Goal: Complete application form: Complete application form

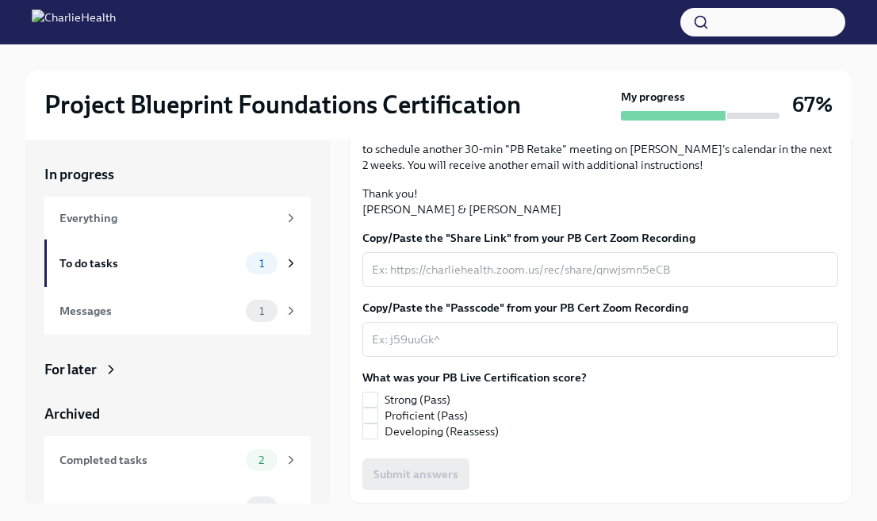
scroll to position [402, 0]
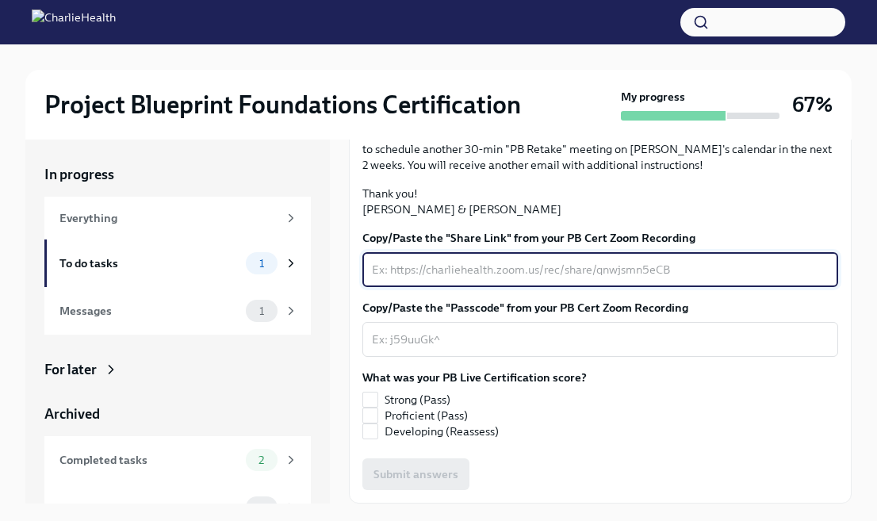
click at [608, 279] on textarea "Copy/Paste the "Share Link" from your PB Cert Zoom Recording" at bounding box center [600, 269] width 457 height 19
paste textarea "[URL][DOMAIN_NAME] Passcode: v5.j#z*r"
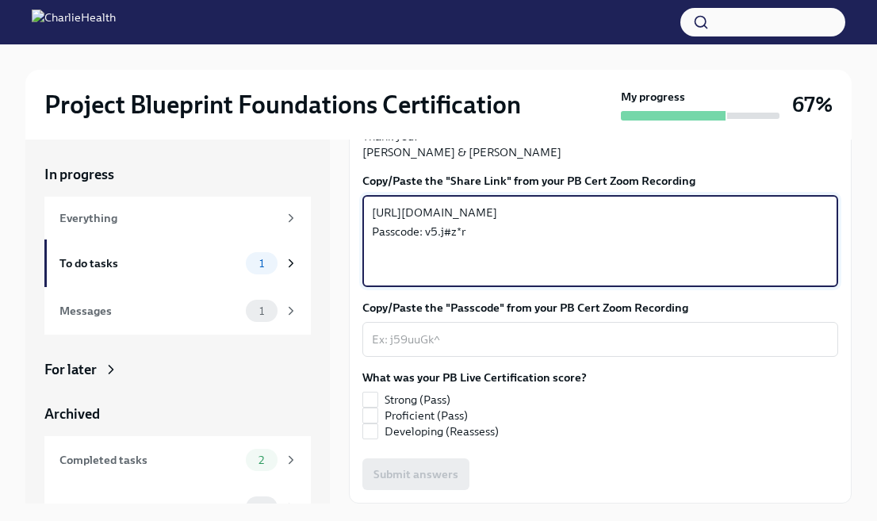
type textarea "[URL][DOMAIN_NAME] Passcode: v5.j#z*r"
click at [744, 316] on label "Copy/Paste the "Passcode" from your PB Cert Zoom Recording" at bounding box center [600, 308] width 476 height 16
click at [744, 349] on textarea "Copy/Paste the "Passcode" from your PB Cert Zoom Recording" at bounding box center [600, 339] width 457 height 19
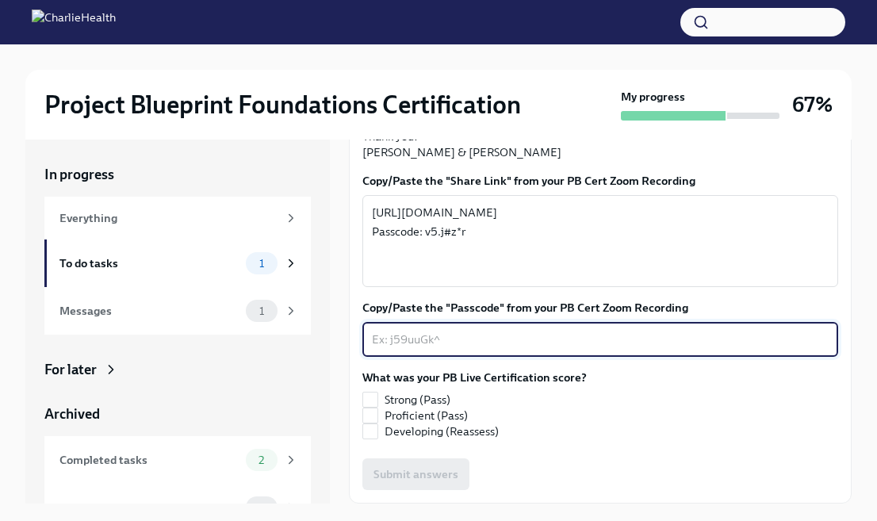
scroll to position [469, 0]
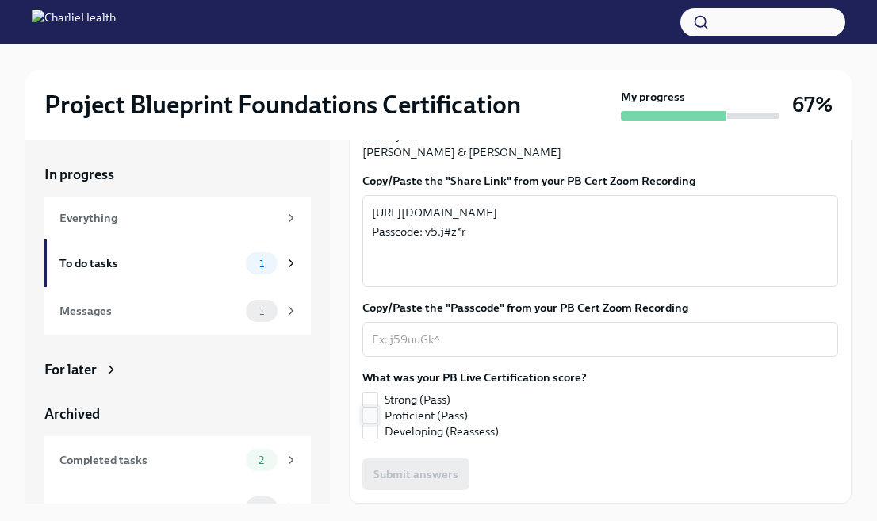
click at [372, 423] on input "Proficient (Pass)" at bounding box center [370, 415] width 14 height 14
checkbox input "true"
click at [698, 340] on textarea "Copy/Paste the "Passcode" from your PB Cert Zoom Recording" at bounding box center [600, 339] width 457 height 19
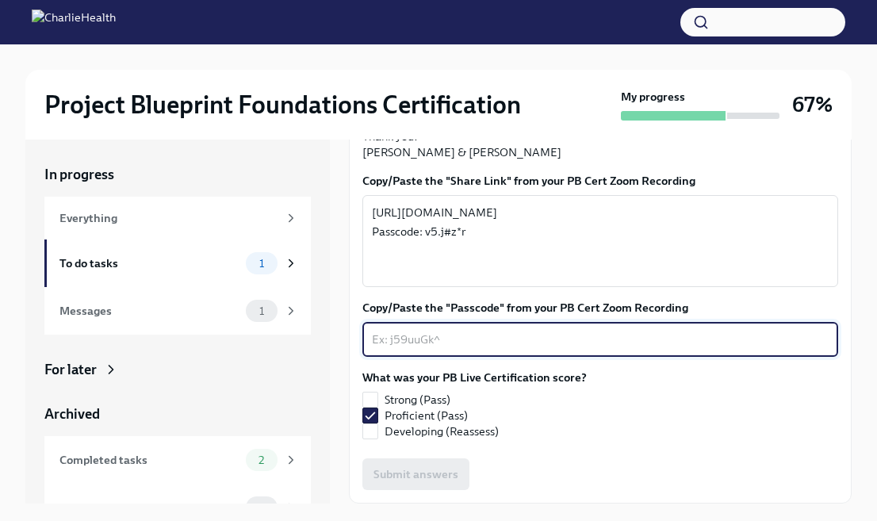
click at [651, 342] on textarea "Copy/Paste the "Passcode" from your PB Cert Zoom Recording" at bounding box center [600, 339] width 457 height 19
click at [723, 249] on textarea "[URL][DOMAIN_NAME] Passcode: v5.j#z*r" at bounding box center [600, 241] width 457 height 76
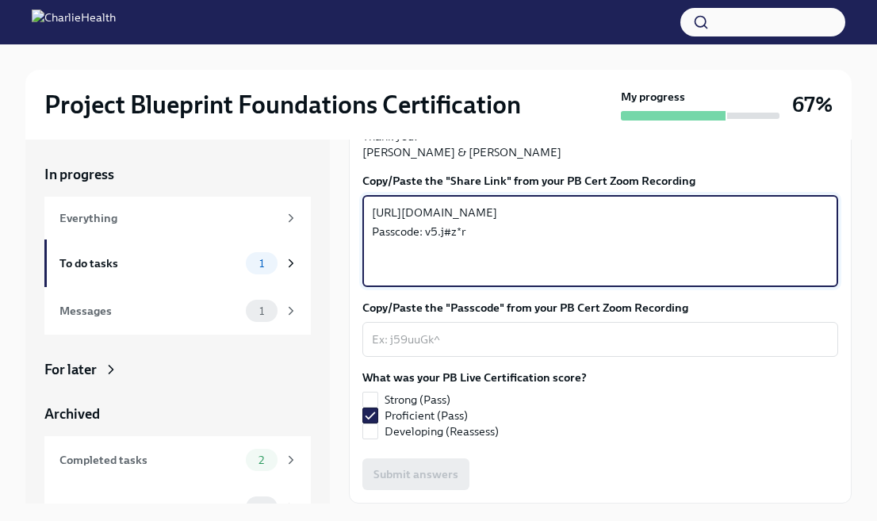
drag, startPoint x: 489, startPoint y: 278, endPoint x: 426, endPoint y: 282, distance: 63.5
click at [425, 279] on textarea "[URL][DOMAIN_NAME] Passcode: v5.j#z*r" at bounding box center [600, 241] width 457 height 76
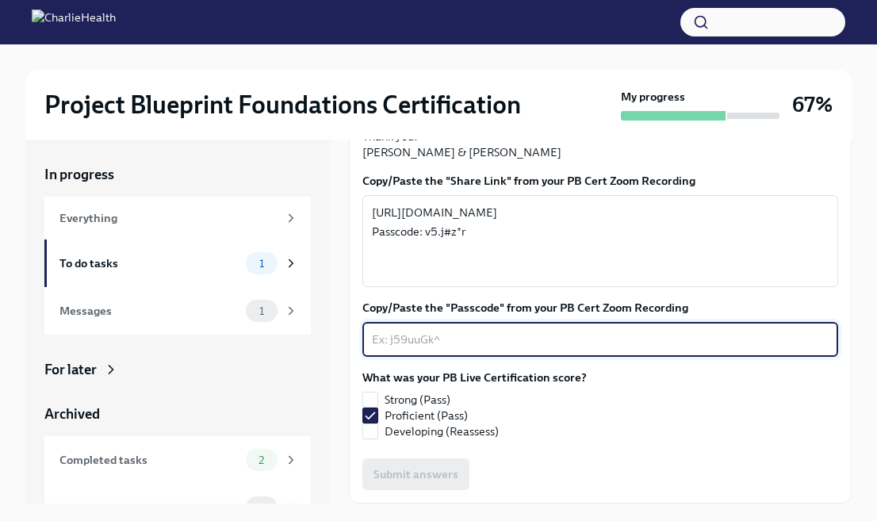
click at [506, 344] on textarea "Copy/Paste the "Passcode" from your PB Cert Zoom Recording" at bounding box center [600, 339] width 457 height 19
paste textarea "v5.j#z*r"
type textarea "v5.j#z*r"
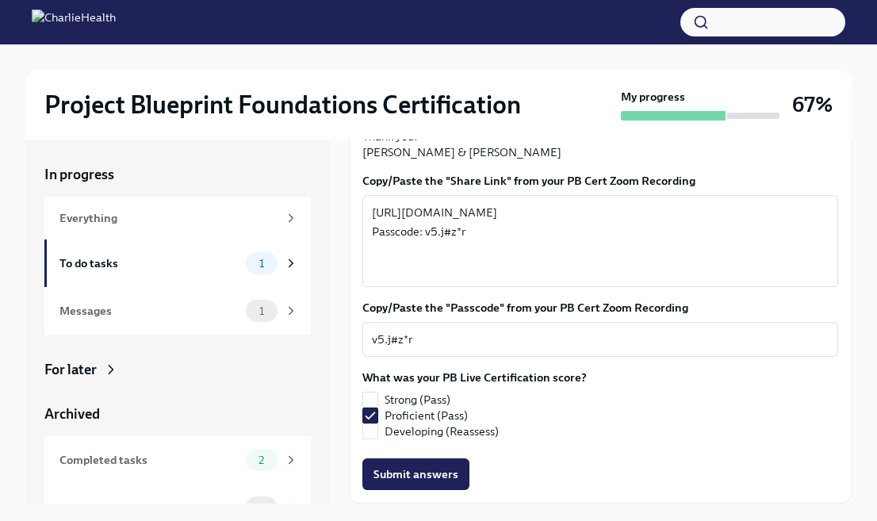
click at [688, 400] on div "What was your PB Live Certification score? Strong (Pass) Proficient (Pass) Deve…" at bounding box center [600, 404] width 476 height 70
click at [438, 480] on span "Submit answers" at bounding box center [415, 474] width 85 height 16
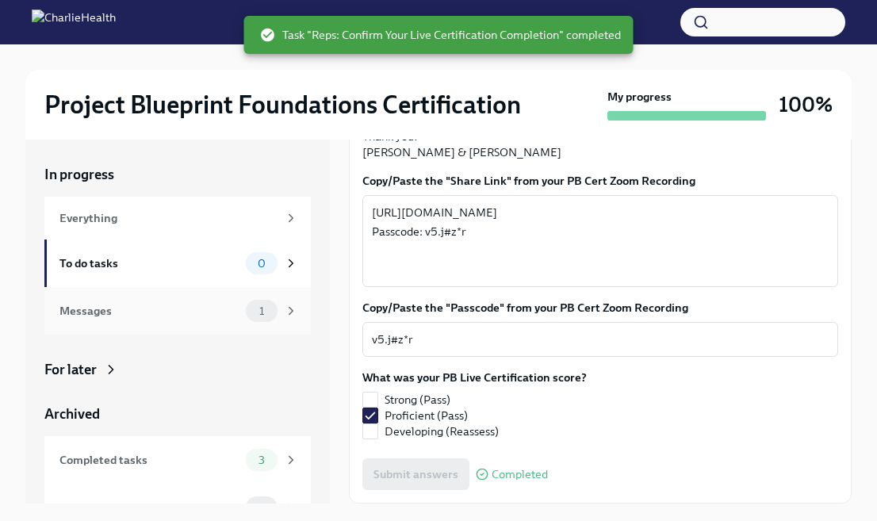
click at [224, 314] on div "Messages" at bounding box center [149, 310] width 180 height 17
